Goal: Transaction & Acquisition: Book appointment/travel/reservation

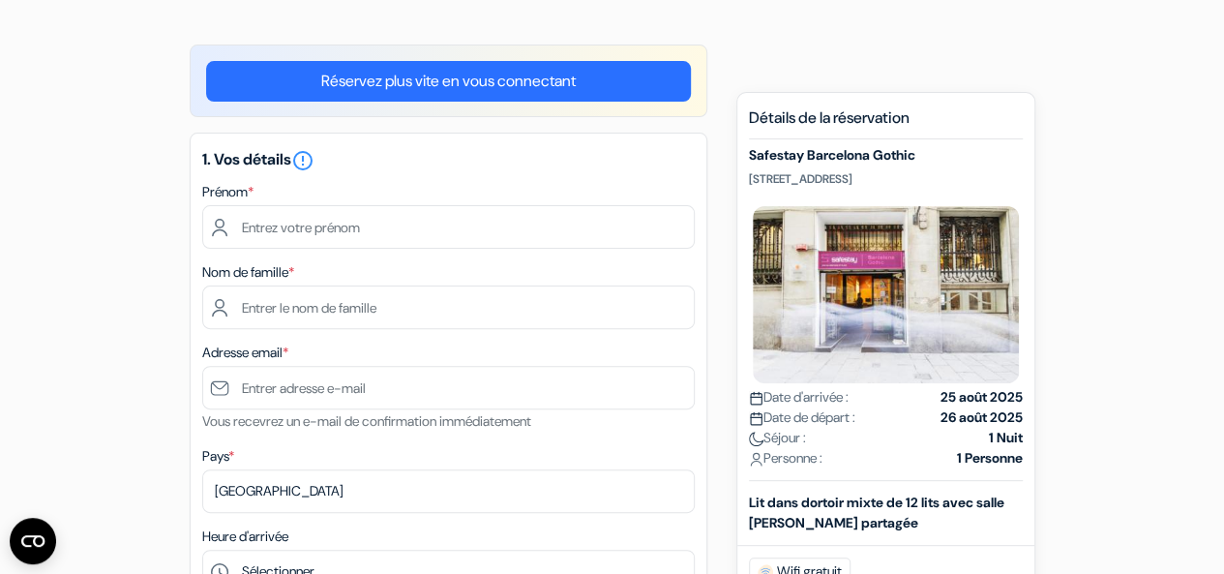
scroll to position [140, 0]
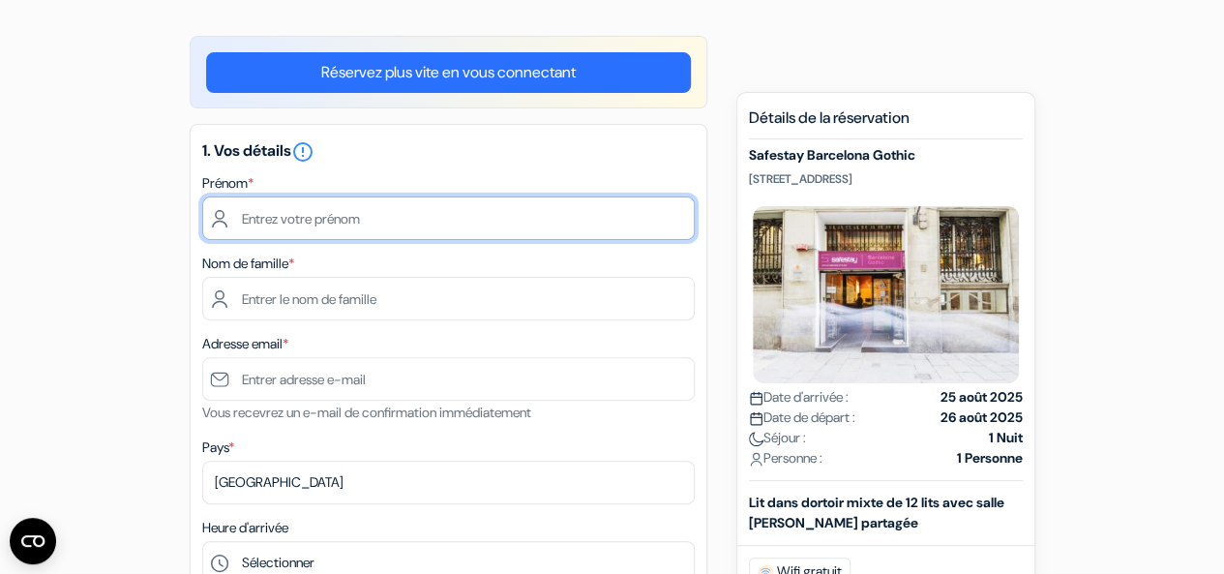
click at [416, 216] on input "text" at bounding box center [448, 218] width 492 height 44
type input "[PERSON_NAME]"
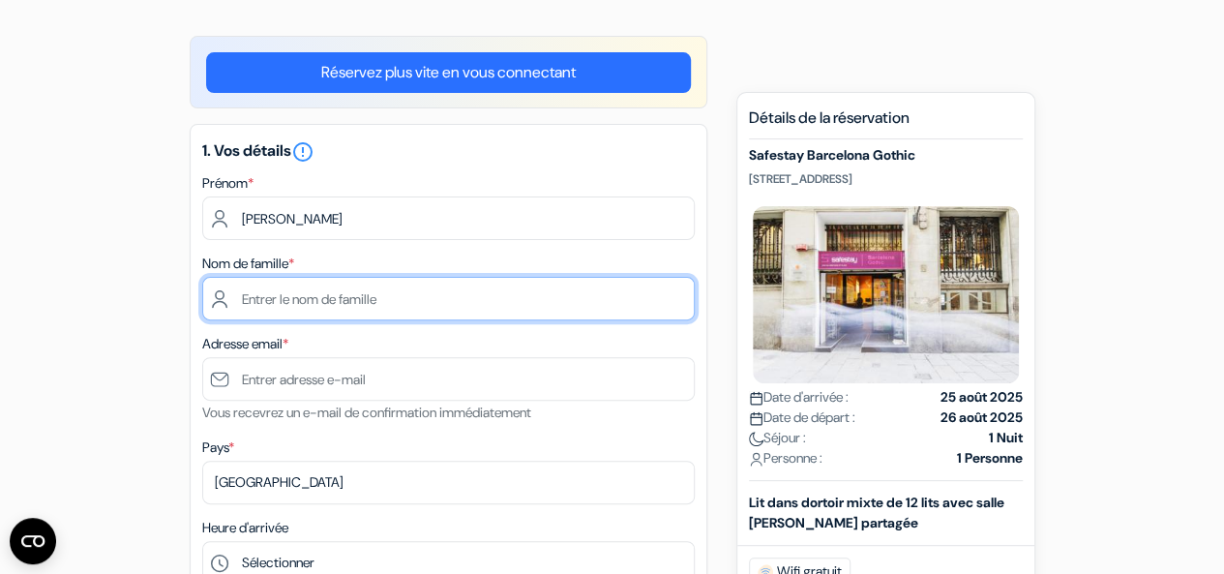
click at [522, 302] on input "text" at bounding box center [448, 299] width 492 height 44
type input "Parisse"
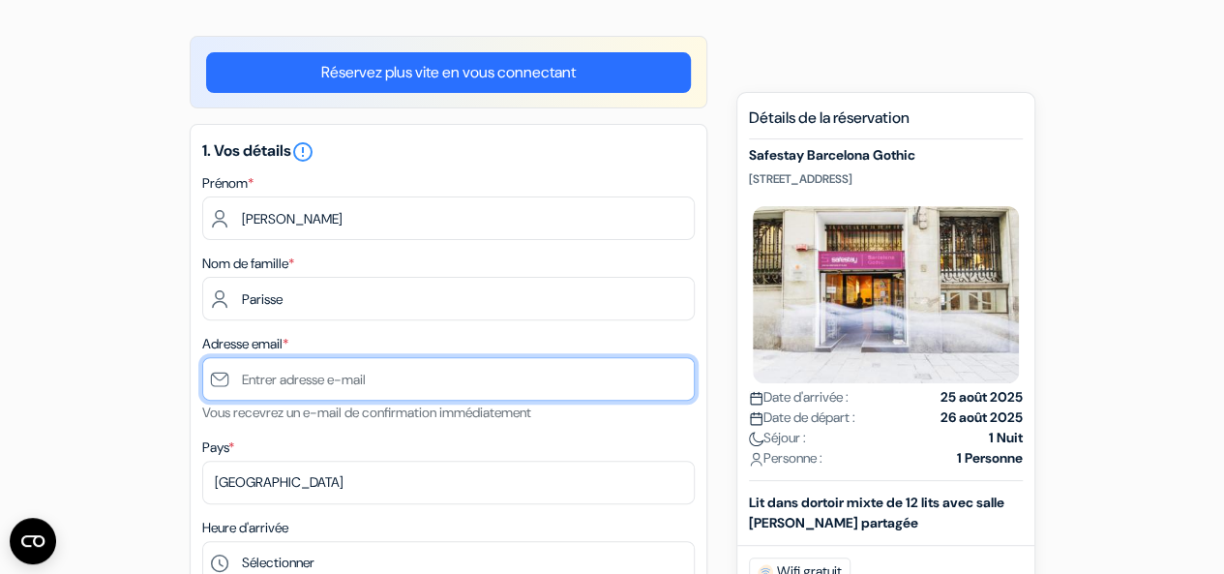
click at [534, 388] on input "text" at bounding box center [448, 379] width 492 height 44
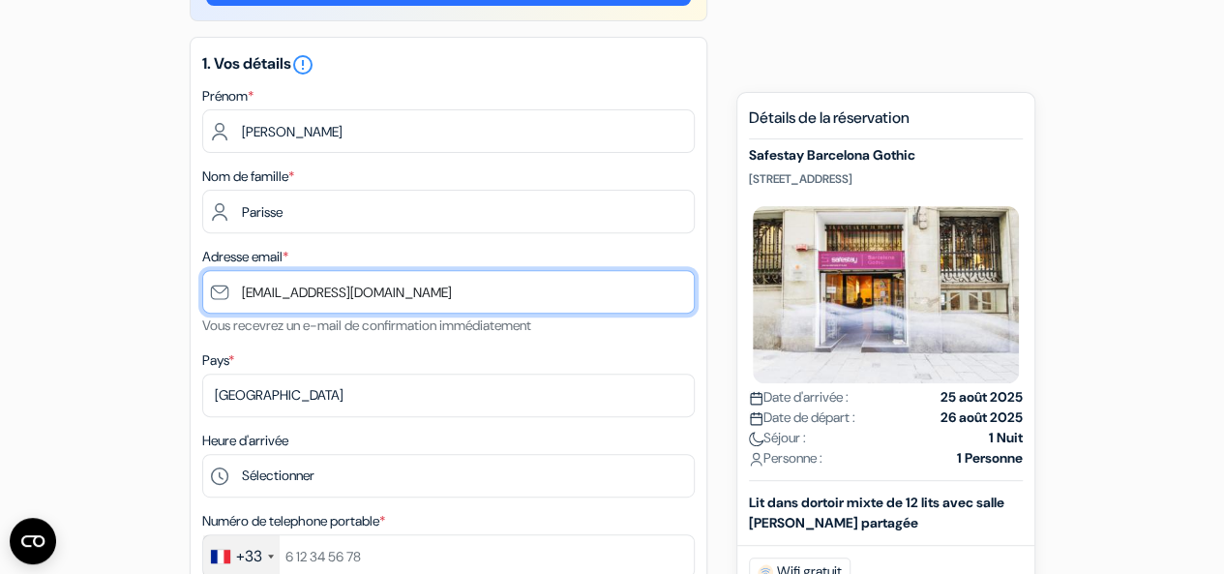
scroll to position [228, 0]
type input "[EMAIL_ADDRESS][DOMAIN_NAME]"
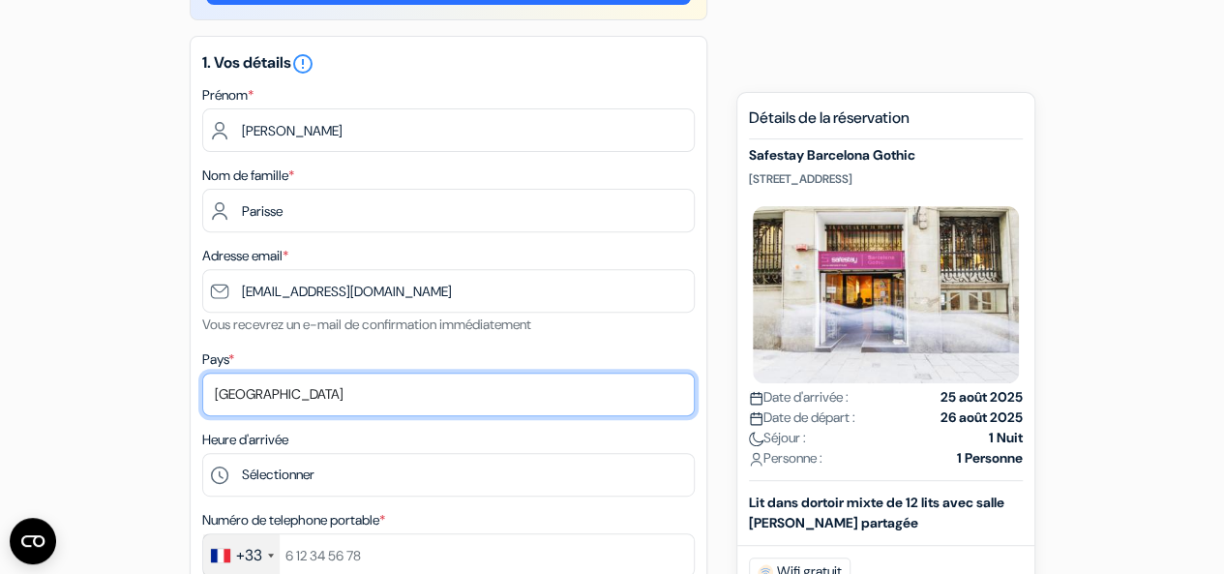
click at [534, 388] on select "Selectionner le pays Abkhazie Afghanistan Afrique Du sud Albanie Algérie Allema…" at bounding box center [448, 394] width 492 height 44
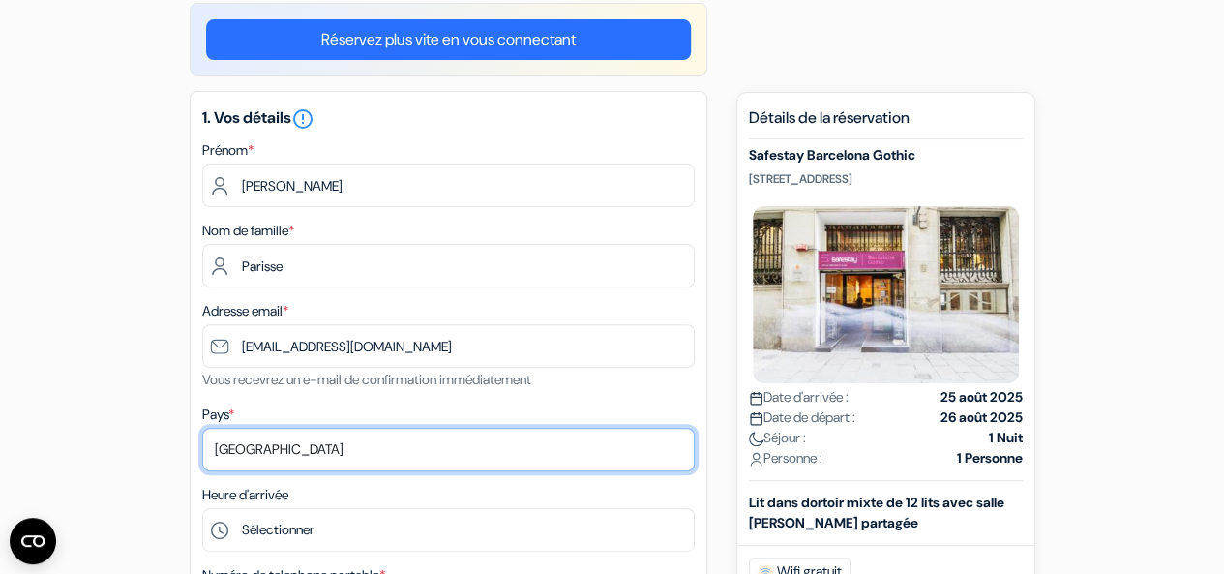
scroll to position [172, 0]
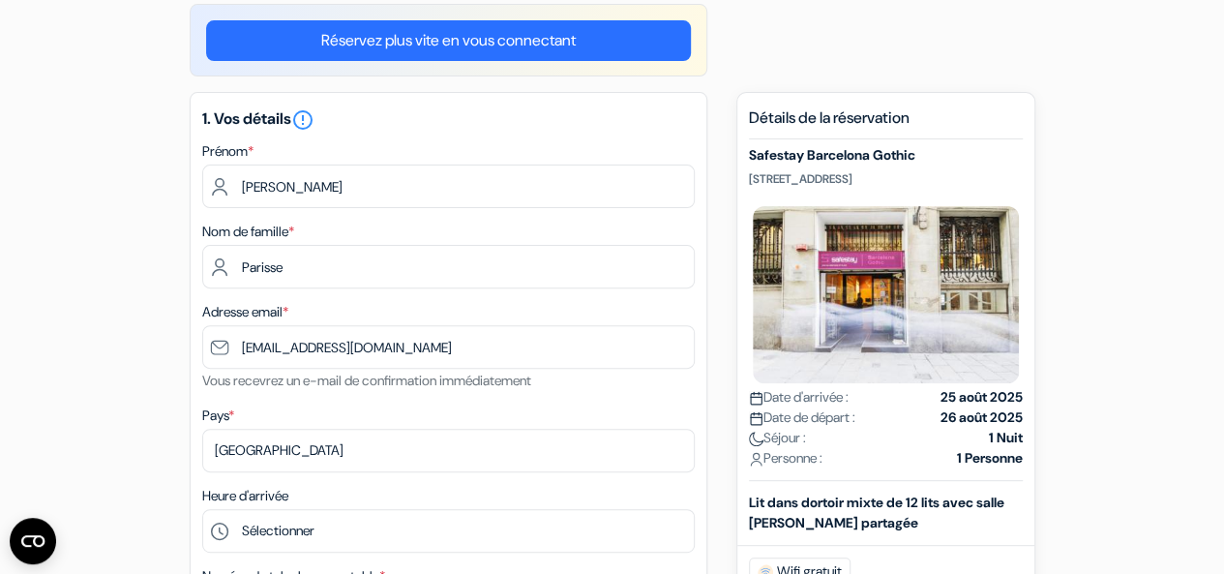
click at [542, 426] on div "Pays * Selectionner le pays Abkhazie Afghanistan Afrique Du sud Albanie Algérie…" at bounding box center [448, 437] width 492 height 69
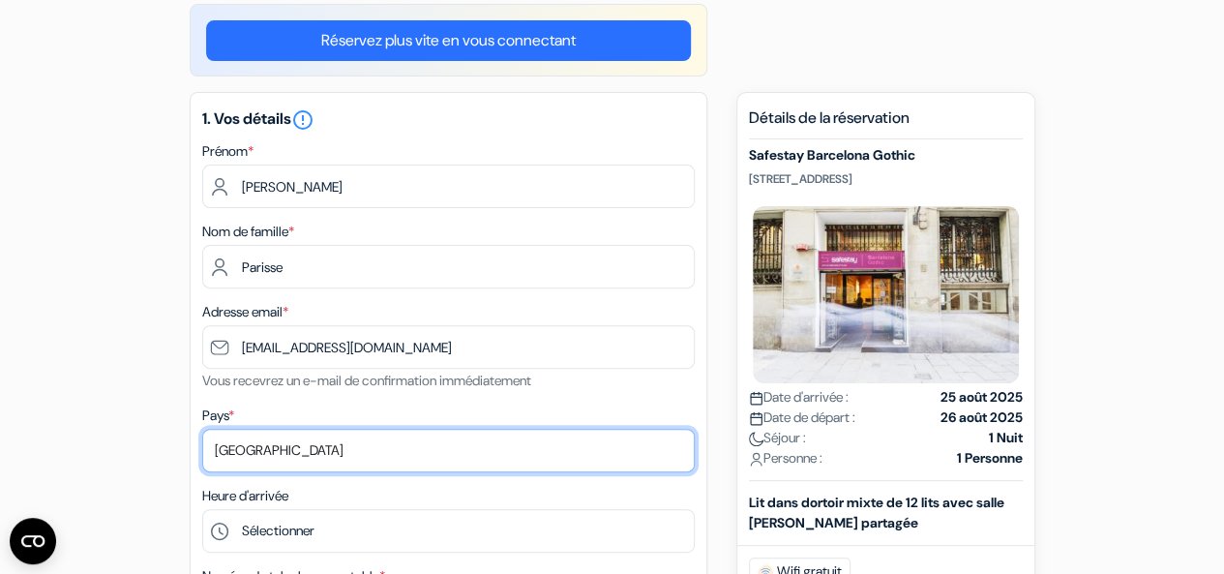
click at [544, 443] on select "Selectionner le pays Abkhazie Afghanistan Afrique Du sud Albanie Algérie Allema…" at bounding box center [448, 450] width 492 height 44
select select "67"
click at [202, 430] on select "Selectionner le pays Abkhazie Afghanistan Afrique Du sud Albanie Algérie Allema…" at bounding box center [448, 450] width 492 height 44
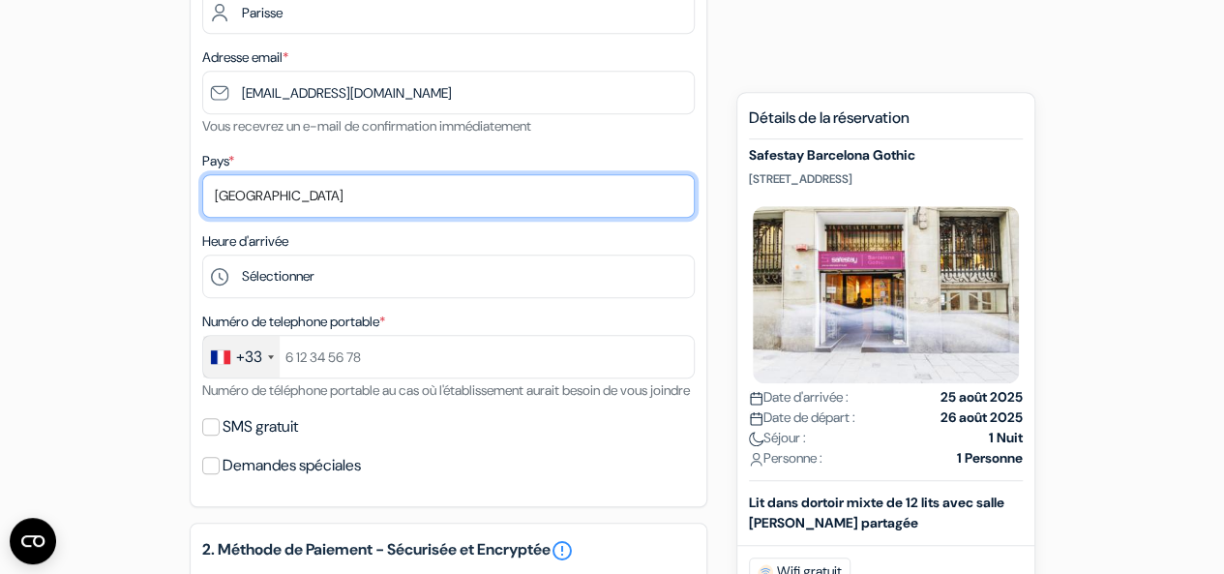
scroll to position [430, 0]
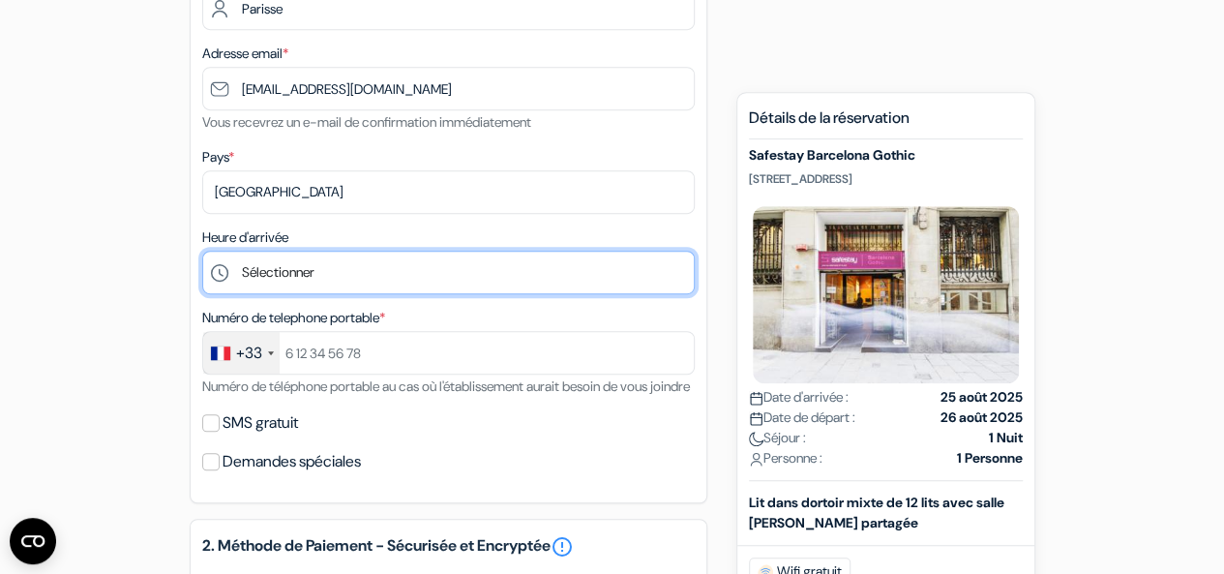
click at [489, 277] on select "Sélectionner 1:00 2:00 3:00 4:00 5:00 6:00 7:00 8:00 9:00 10:00 11:00 12:00 13:…" at bounding box center [448, 273] width 492 height 44
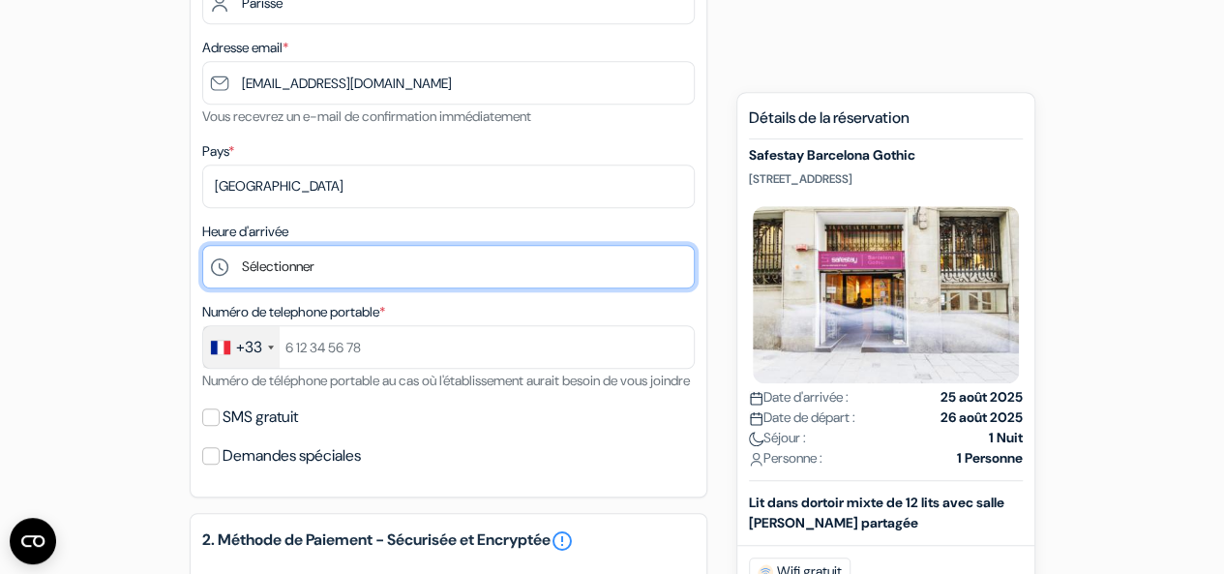
scroll to position [434, 0]
click at [471, 287] on select "Sélectionner 1:00 2:00 3:00 4:00 5:00 6:00 7:00 8:00 9:00 10:00 11:00 12:00 13:…" at bounding box center [448, 269] width 492 height 44
select select "19"
click at [202, 249] on select "Sélectionner 1:00 2:00 3:00 4:00 5:00 6:00 7:00 8:00 9:00 10:00 11:00 12:00 13:…" at bounding box center [448, 269] width 492 height 44
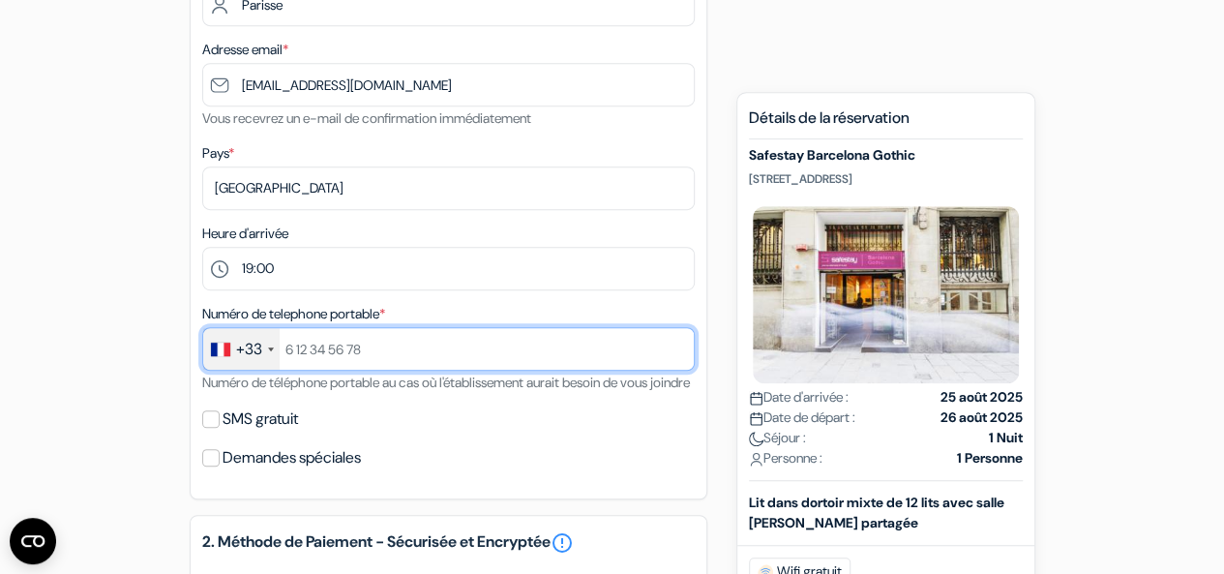
click at [460, 343] on input "text" at bounding box center [448, 349] width 492 height 44
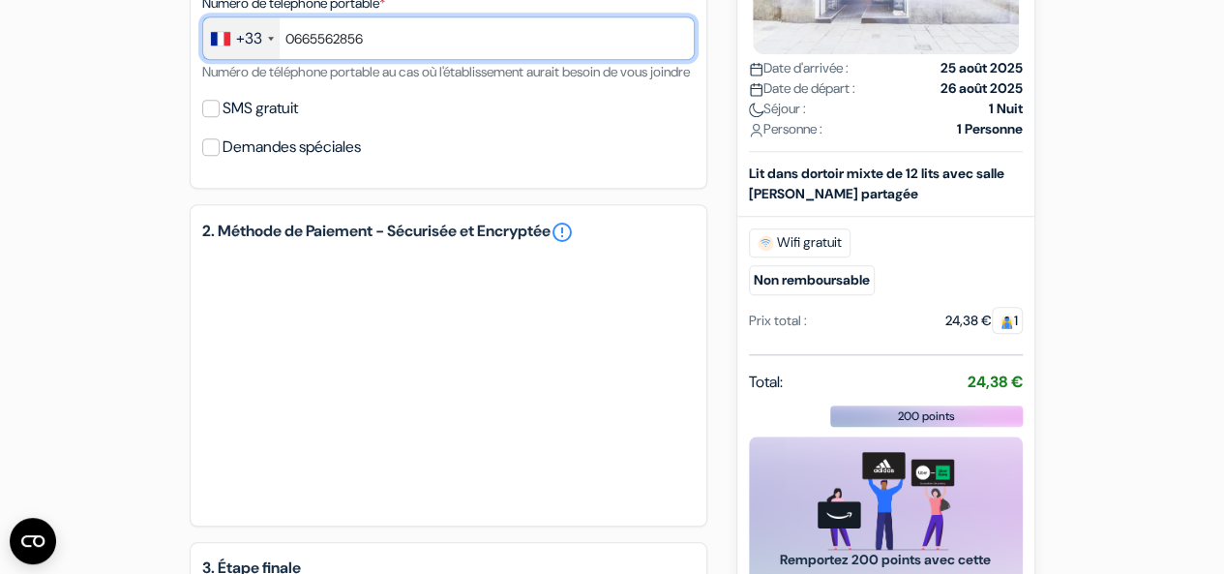
scroll to position [746, 0]
type input "0665562856"
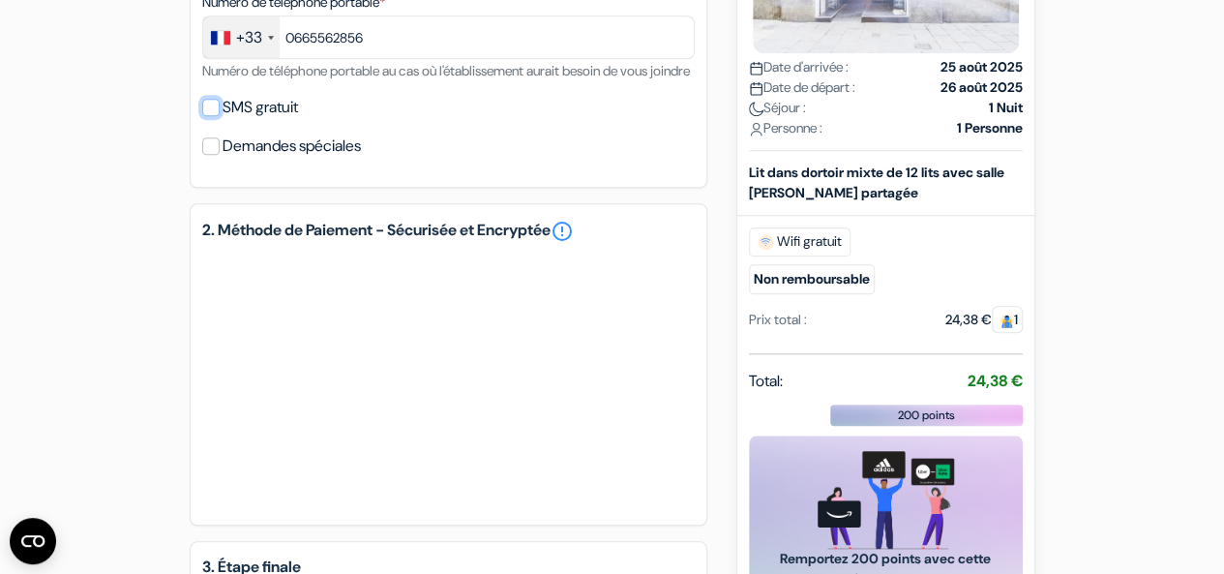
click at [213, 116] on input "SMS gratuit" at bounding box center [210, 107] width 17 height 17
checkbox input "true"
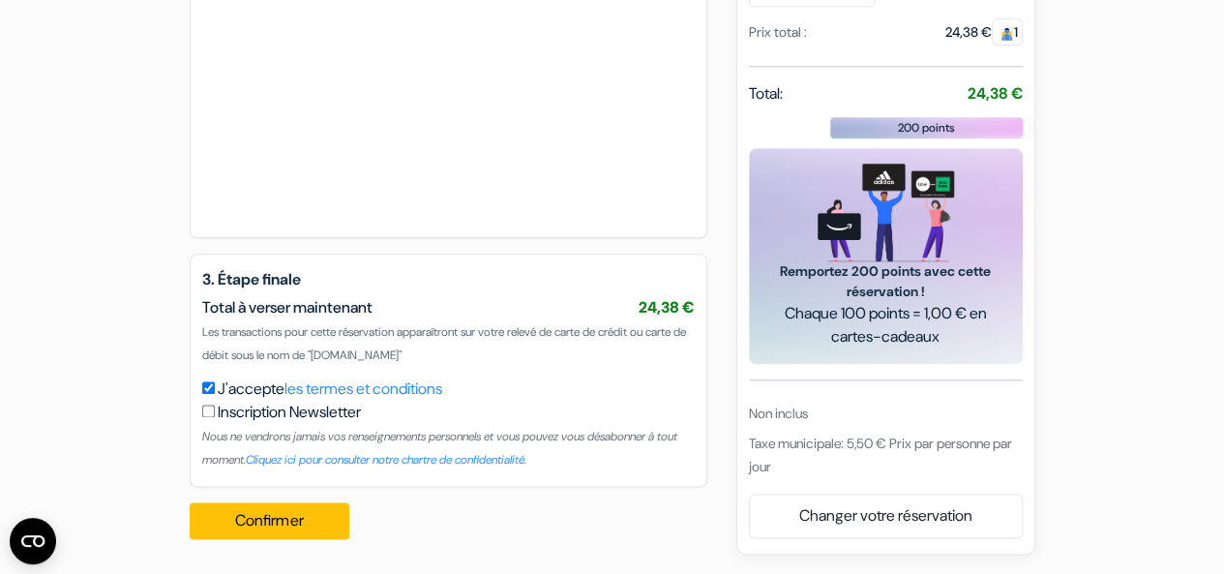
scroll to position [1111, 0]
click at [318, 516] on button "Confirmer Loading..." at bounding box center [270, 520] width 161 height 37
